Goal: Task Accomplishment & Management: Use online tool/utility

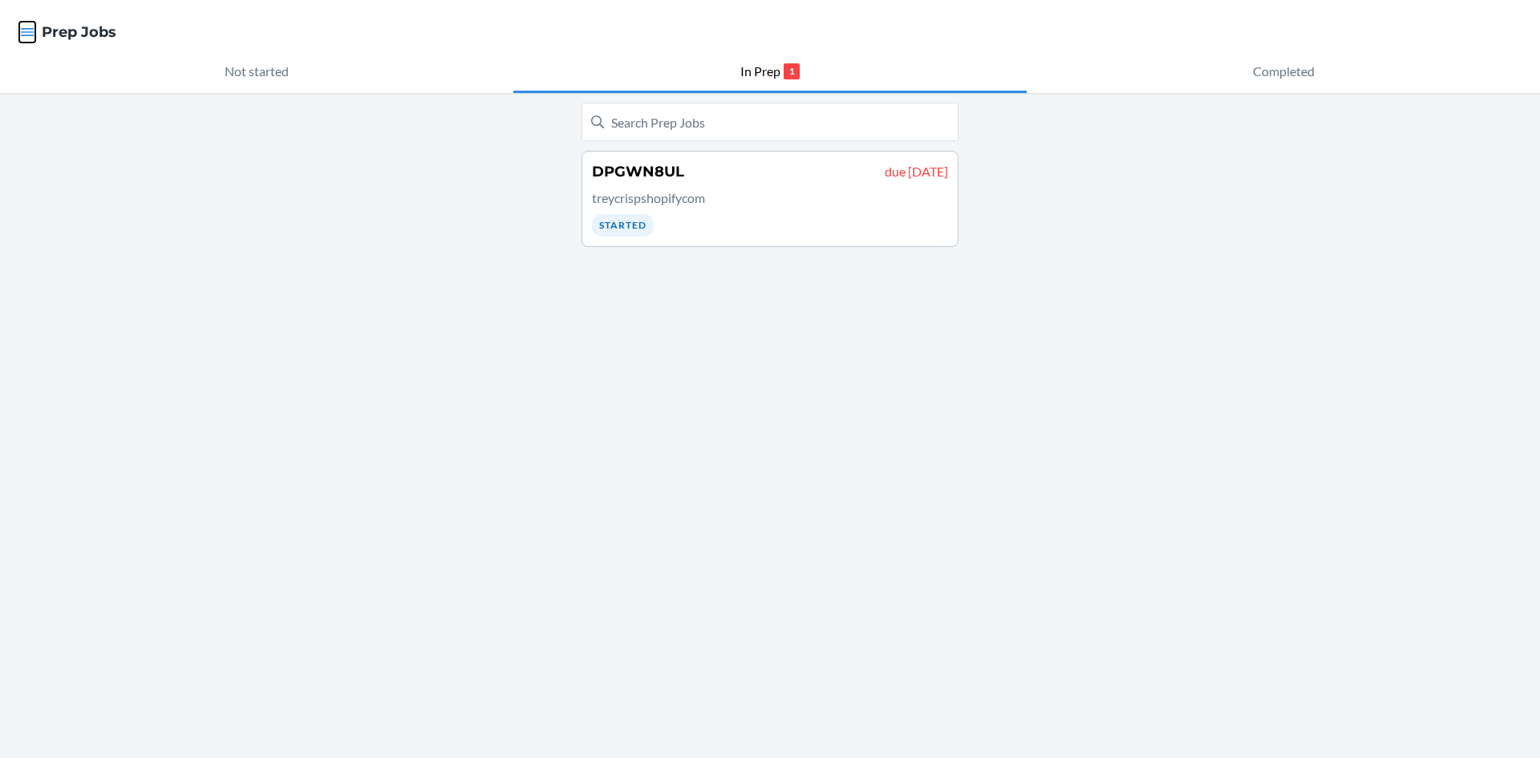
click at [32, 29] on icon "button" at bounding box center [28, 32] width 14 height 8
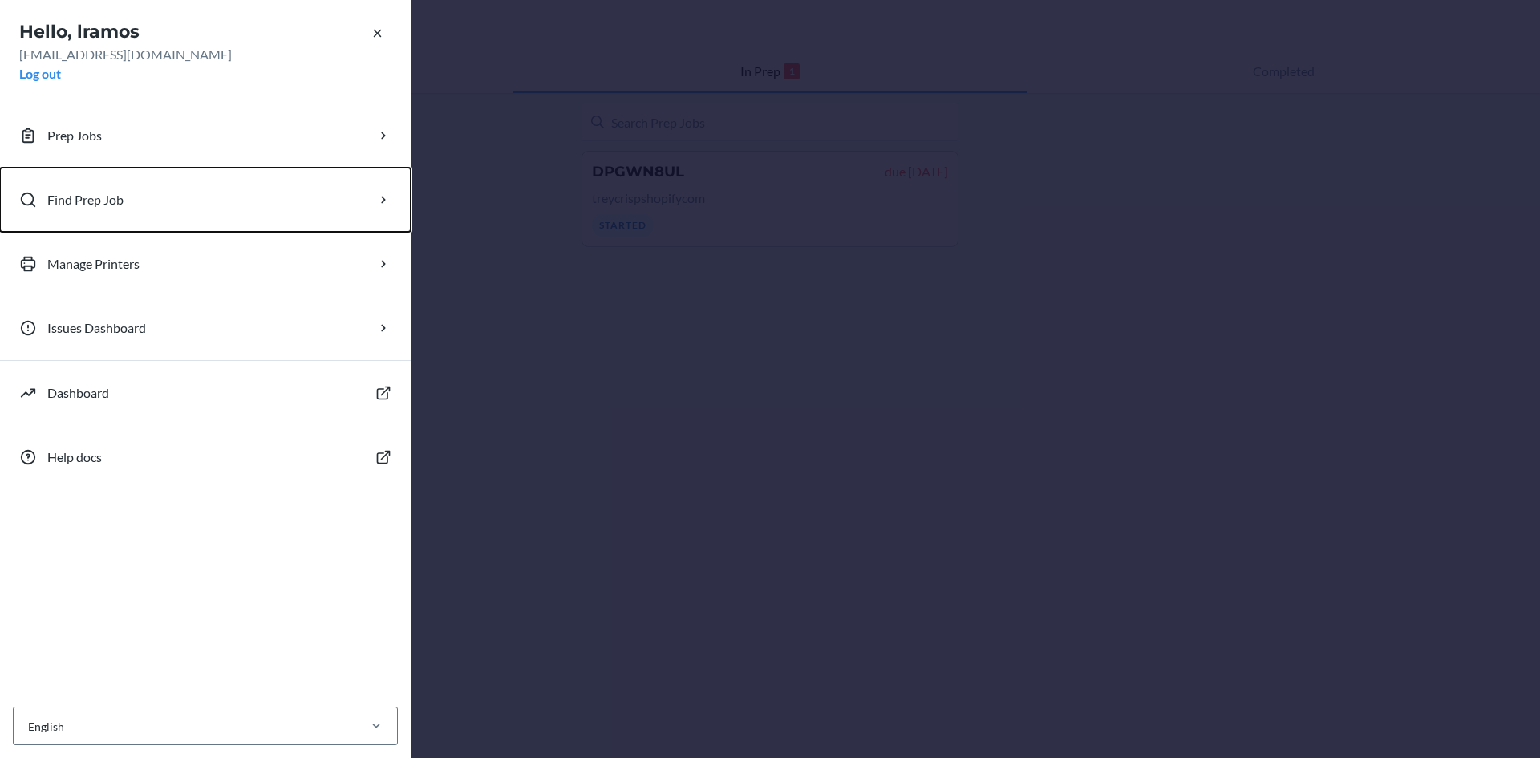
click at [103, 197] on p "Find Prep Job" at bounding box center [85, 199] width 76 height 19
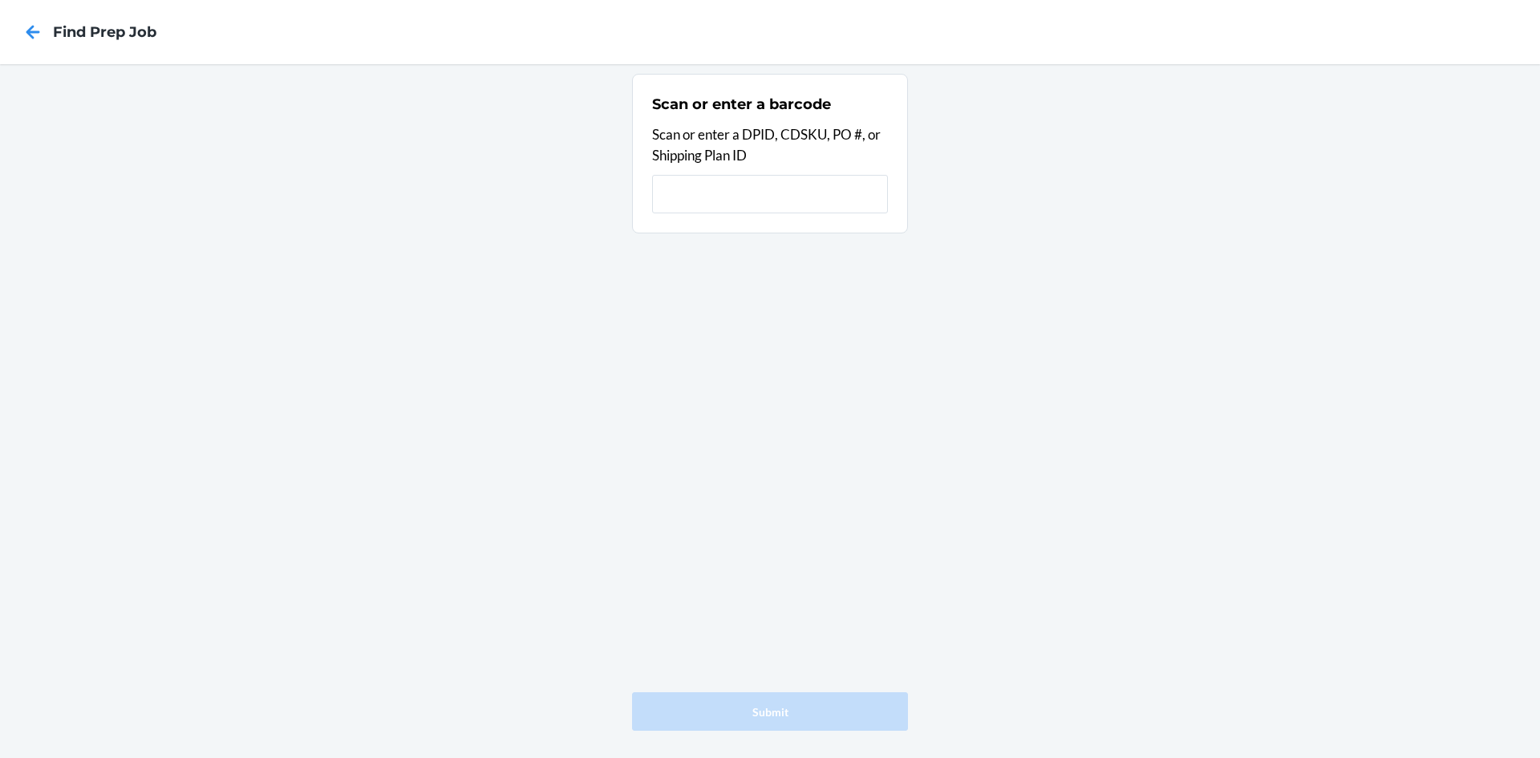
click at [731, 188] on input "text" at bounding box center [770, 194] width 236 height 39
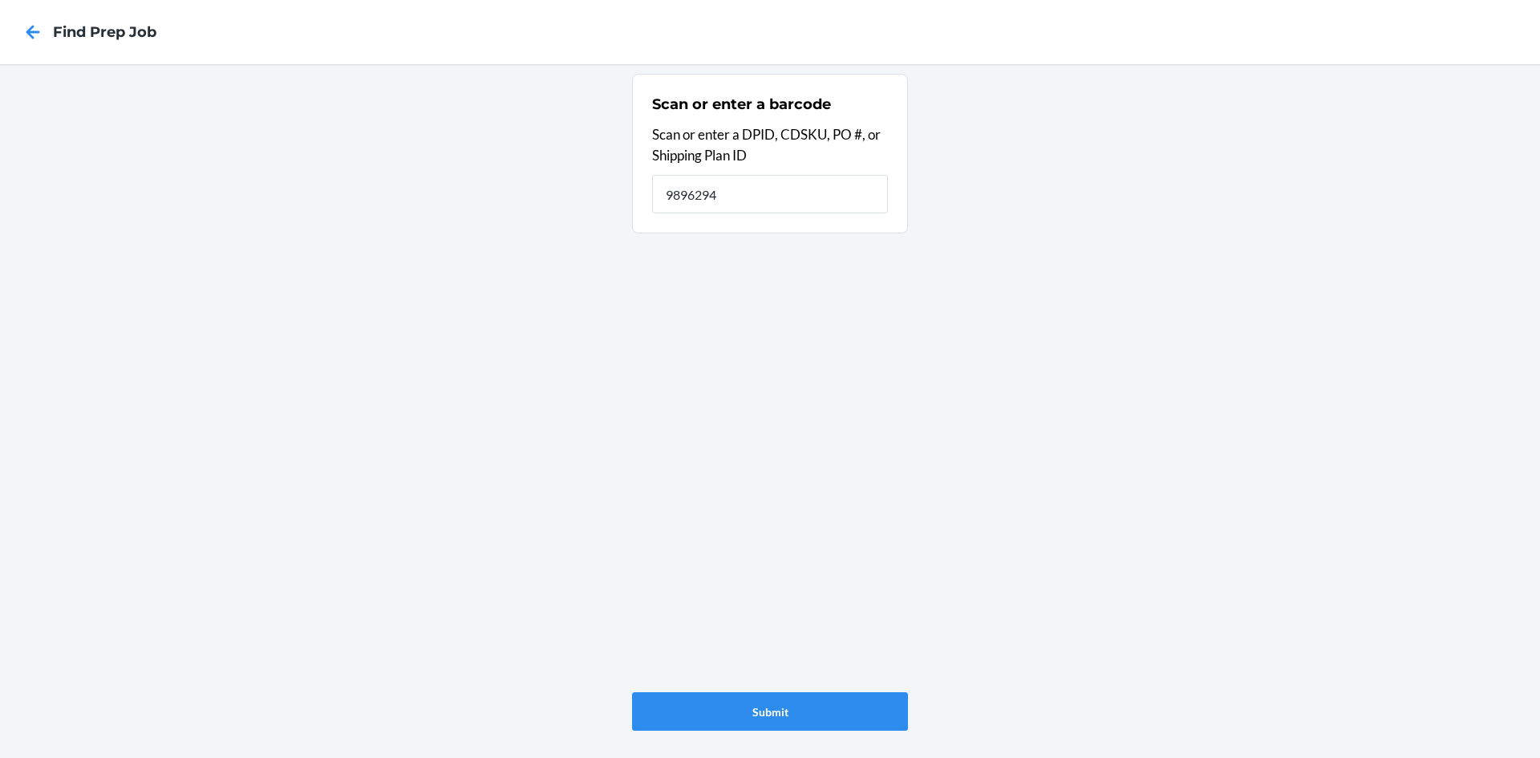
type input "9896294"
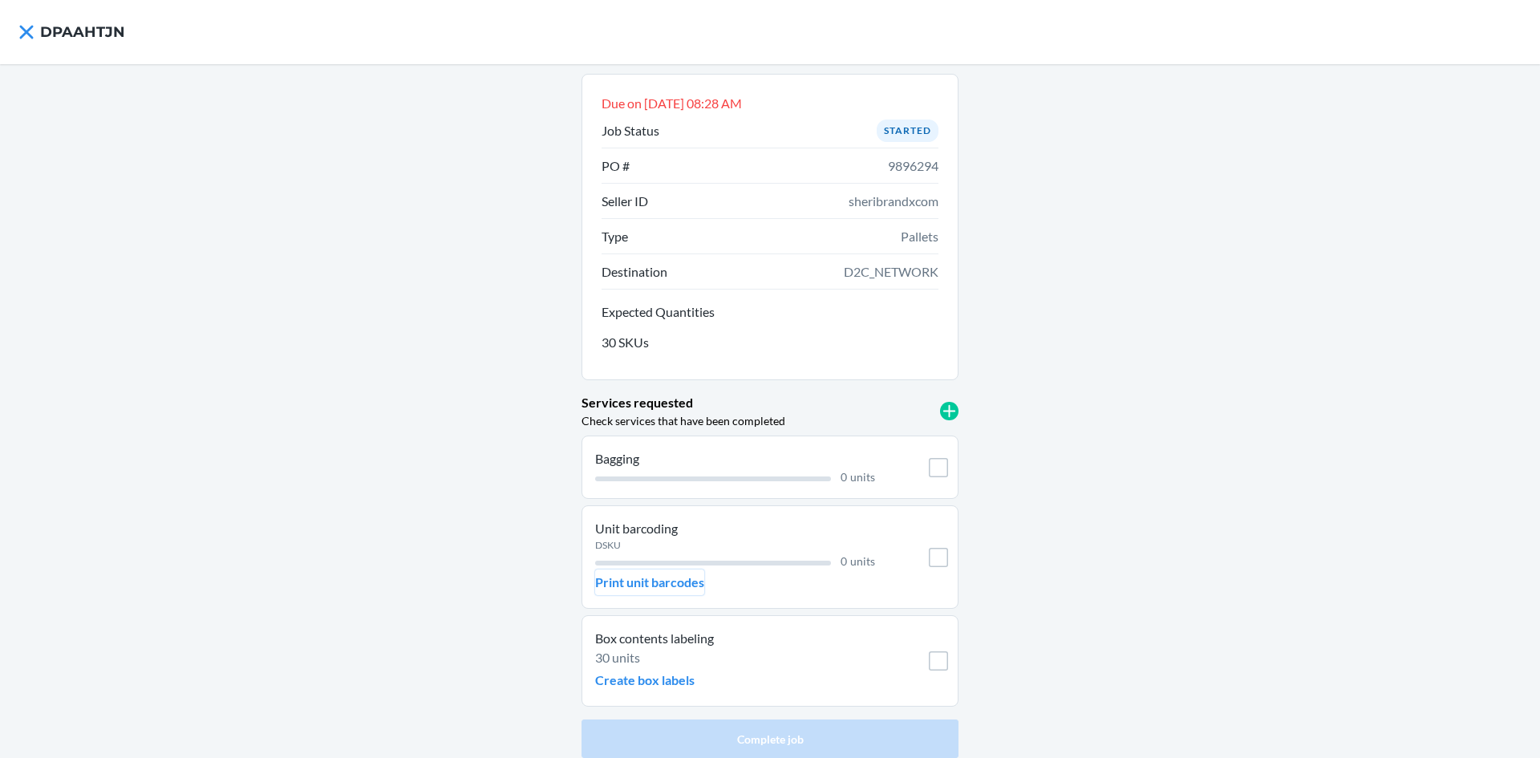
click at [696, 589] on p "Print unit barcodes" at bounding box center [649, 582] width 109 height 19
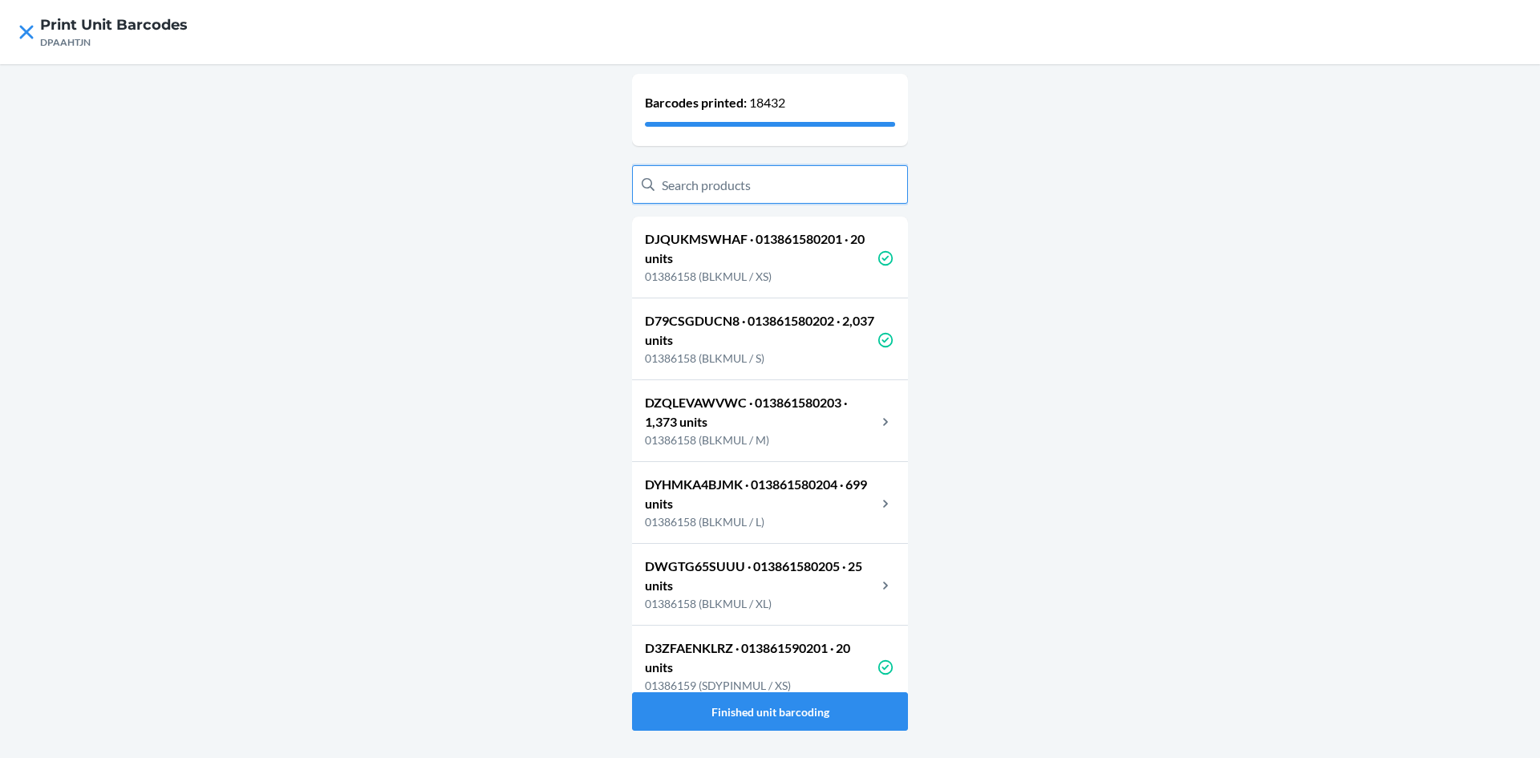
click at [794, 185] on input "text" at bounding box center [770, 184] width 276 height 39
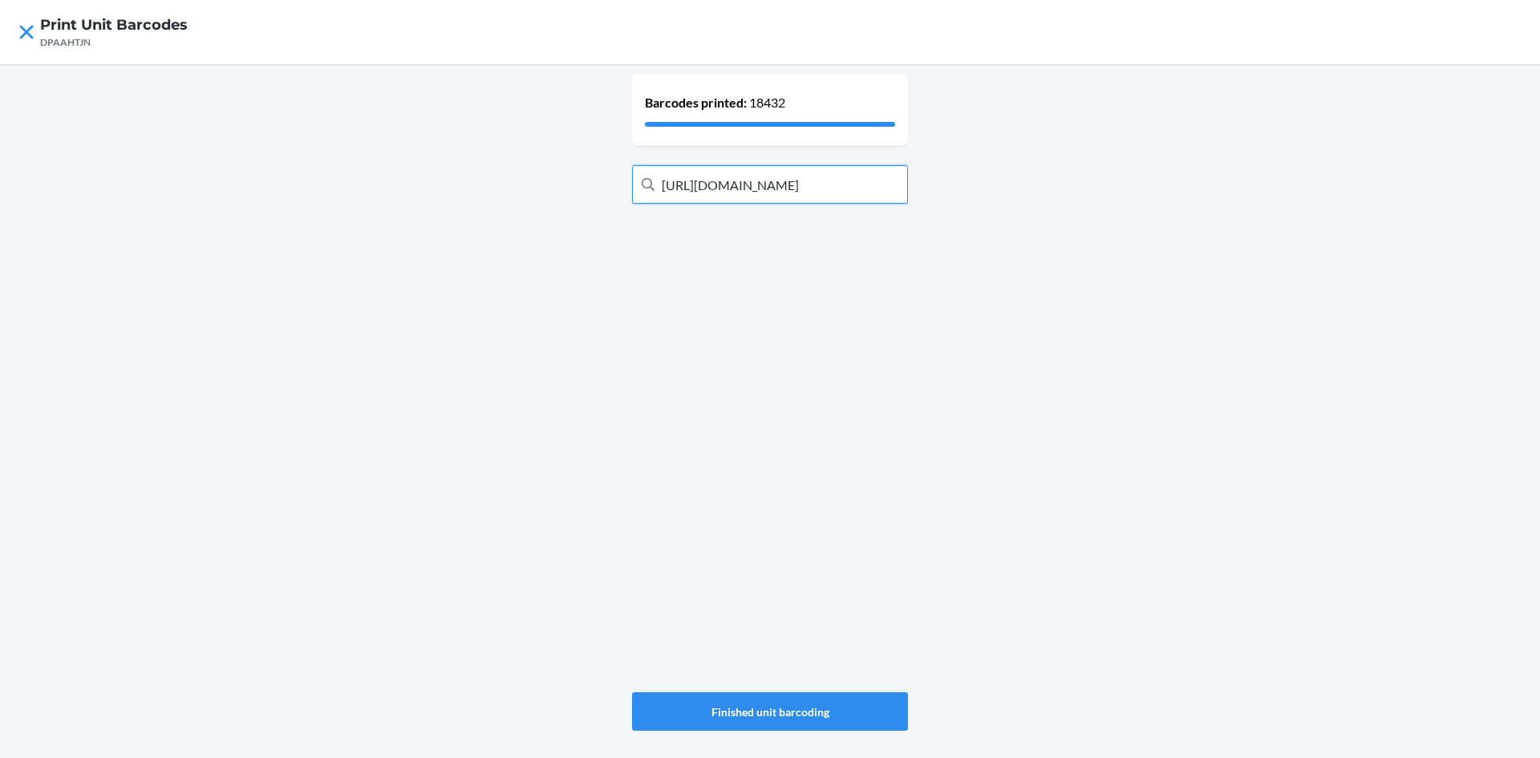
scroll to position [0, 156]
type input "h"
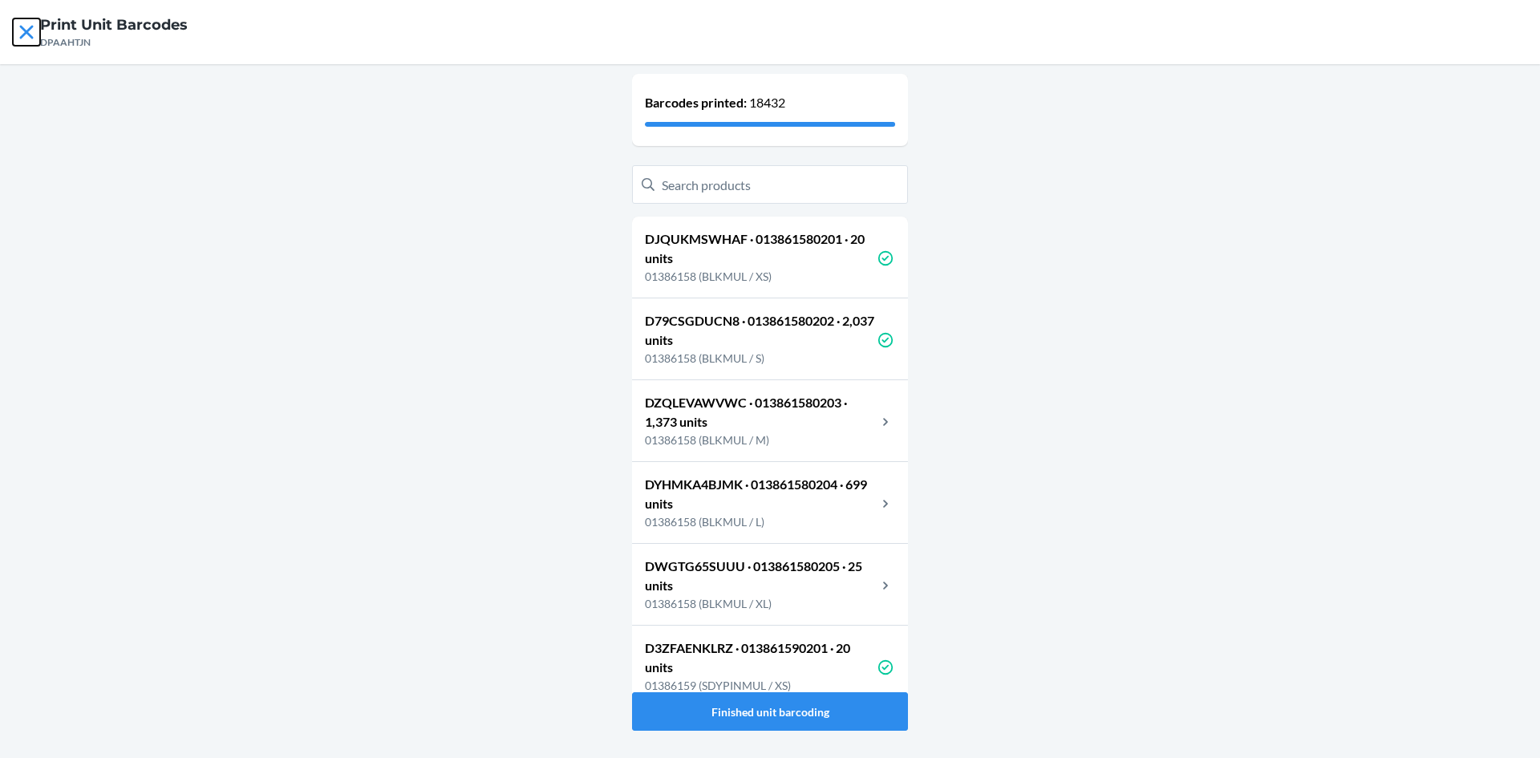
click at [29, 27] on icon at bounding box center [26, 31] width 27 height 27
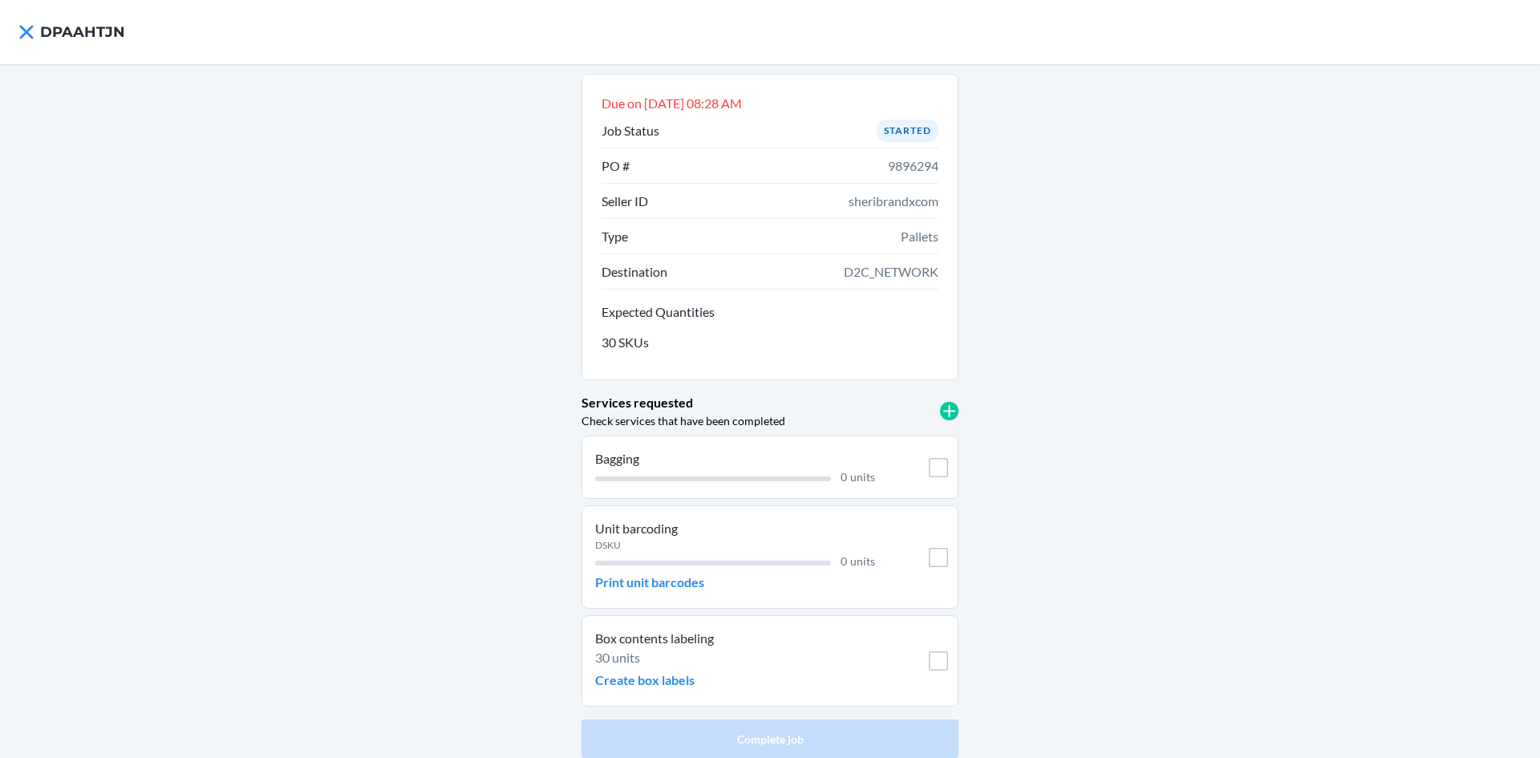
click at [718, 661] on div "30 units" at bounding box center [735, 657] width 280 height 19
click at [683, 675] on p "Create box labels" at bounding box center [644, 680] width 99 height 19
